Goal: Transaction & Acquisition: Obtain resource

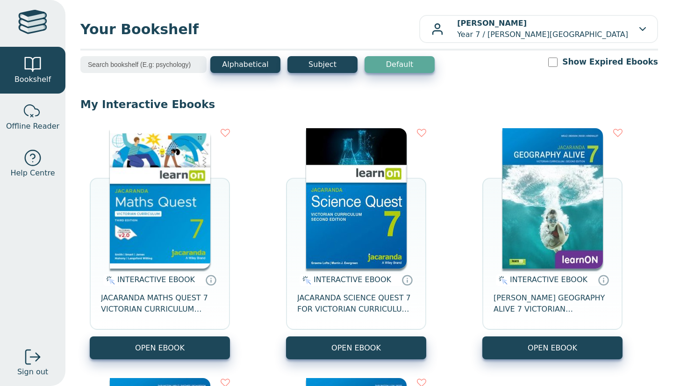
click at [169, 203] on img at bounding box center [160, 198] width 101 height 140
click at [140, 158] on img at bounding box center [160, 198] width 101 height 140
